Goal: Navigation & Orientation: Find specific page/section

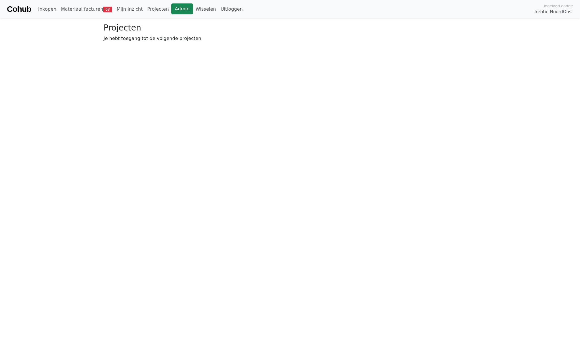
click at [173, 11] on link "Admin" at bounding box center [182, 8] width 22 height 11
click at [196, 7] on link "Wisselen" at bounding box center [205, 9] width 25 height 12
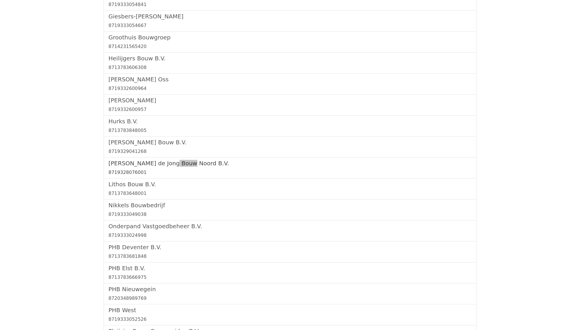
scroll to position [607, 0]
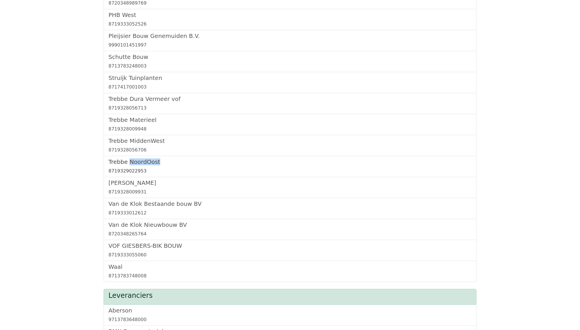
click at [127, 165] on h5 "Trebbe NoordOost" at bounding box center [289, 161] width 363 height 7
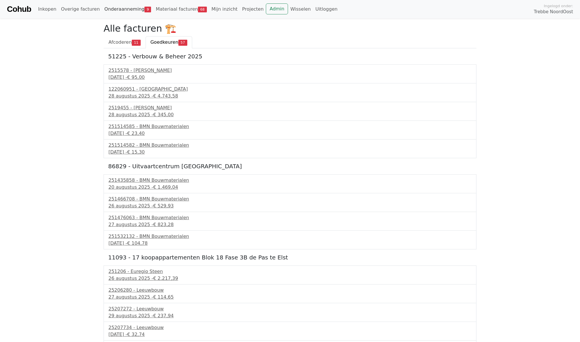
click at [125, 12] on link "Onderaanneming 9" at bounding box center [127, 9] width 51 height 12
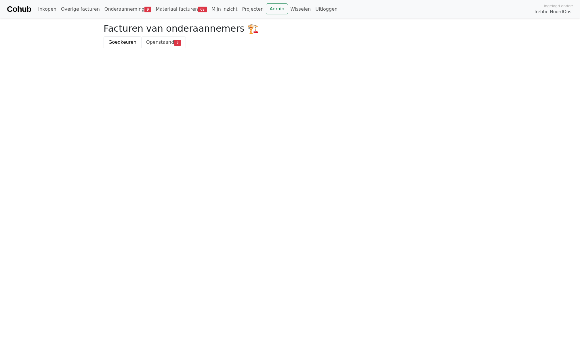
click at [153, 43] on span "Openstaand" at bounding box center [160, 41] width 28 height 5
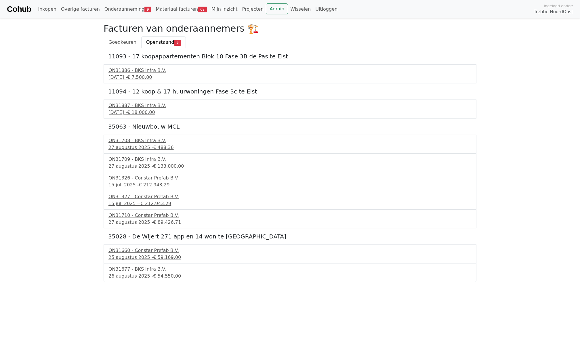
click at [125, 16] on div "Cohub Inkopen Overige facturen Onderaanneming 9 Materiaal facturen 68 Mijn inzi…" at bounding box center [290, 9] width 580 height 18
click at [123, 13] on link "Onderaanneming 9" at bounding box center [127, 9] width 51 height 12
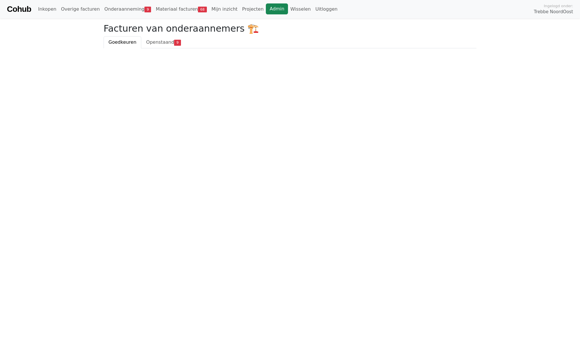
click at [267, 6] on link "Admin" at bounding box center [277, 8] width 22 height 11
